Goal: Task Accomplishment & Management: Complete application form

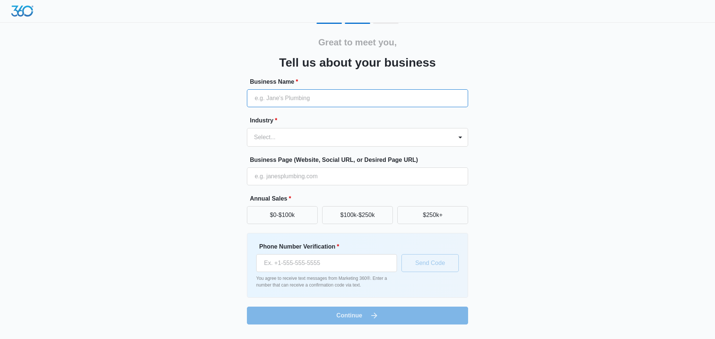
click at [353, 96] on input "Business Name *" at bounding box center [357, 98] width 221 height 18
type input "Medical Billing Opportunity"
click at [375, 134] on div at bounding box center [348, 137] width 189 height 10
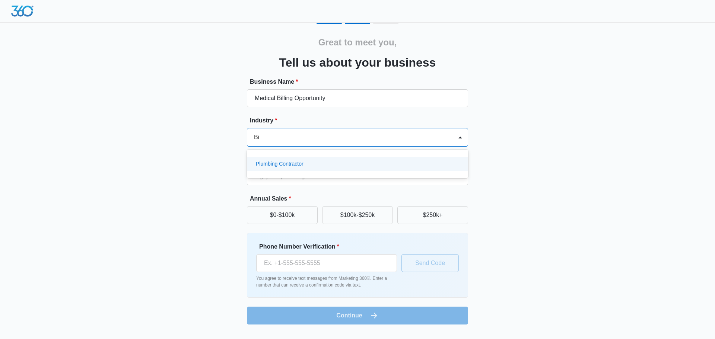
type input "B"
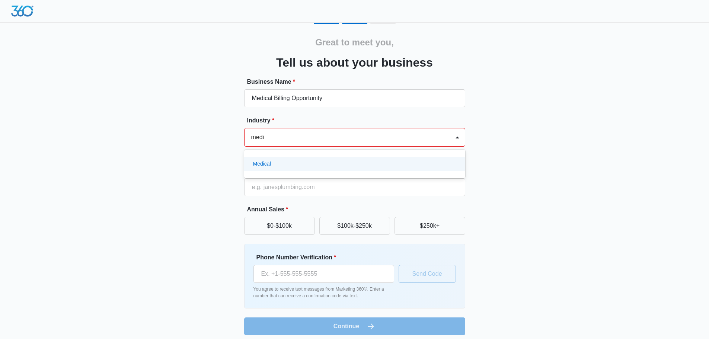
type input "med"
click at [386, 177] on div "Medical" at bounding box center [354, 178] width 202 height 8
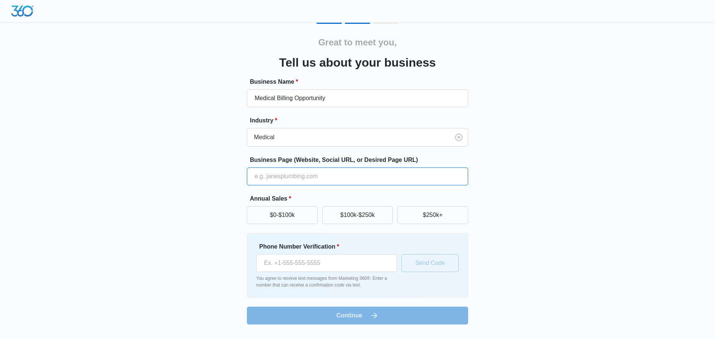
click at [355, 176] on input "Business Page (Website, Social URL, or Desired Page URL)" at bounding box center [357, 177] width 221 height 18
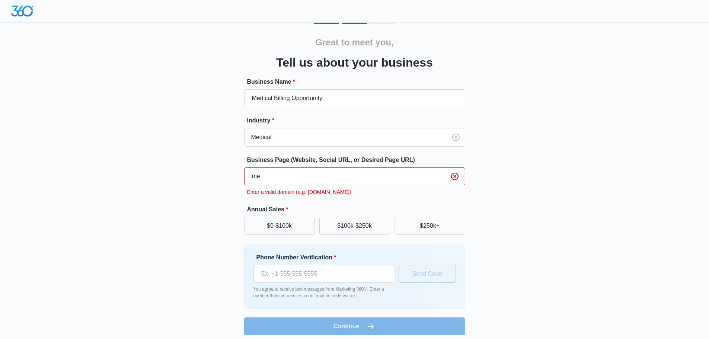
click at [298, 168] on input "me" at bounding box center [354, 177] width 221 height 18
paste input "[URL][DOMAIN_NAME]"
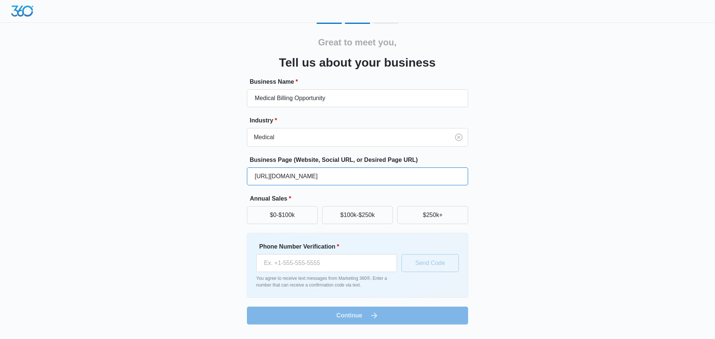
type input "[URL][DOMAIN_NAME]"
click at [582, 190] on div "Great to meet you, Tell us about your business Business Name * Medical Billing …" at bounding box center [357, 167] width 715 height 334
click at [285, 222] on button "$0-$100k" at bounding box center [282, 215] width 71 height 18
